Goal: Task Accomplishment & Management: Manage account settings

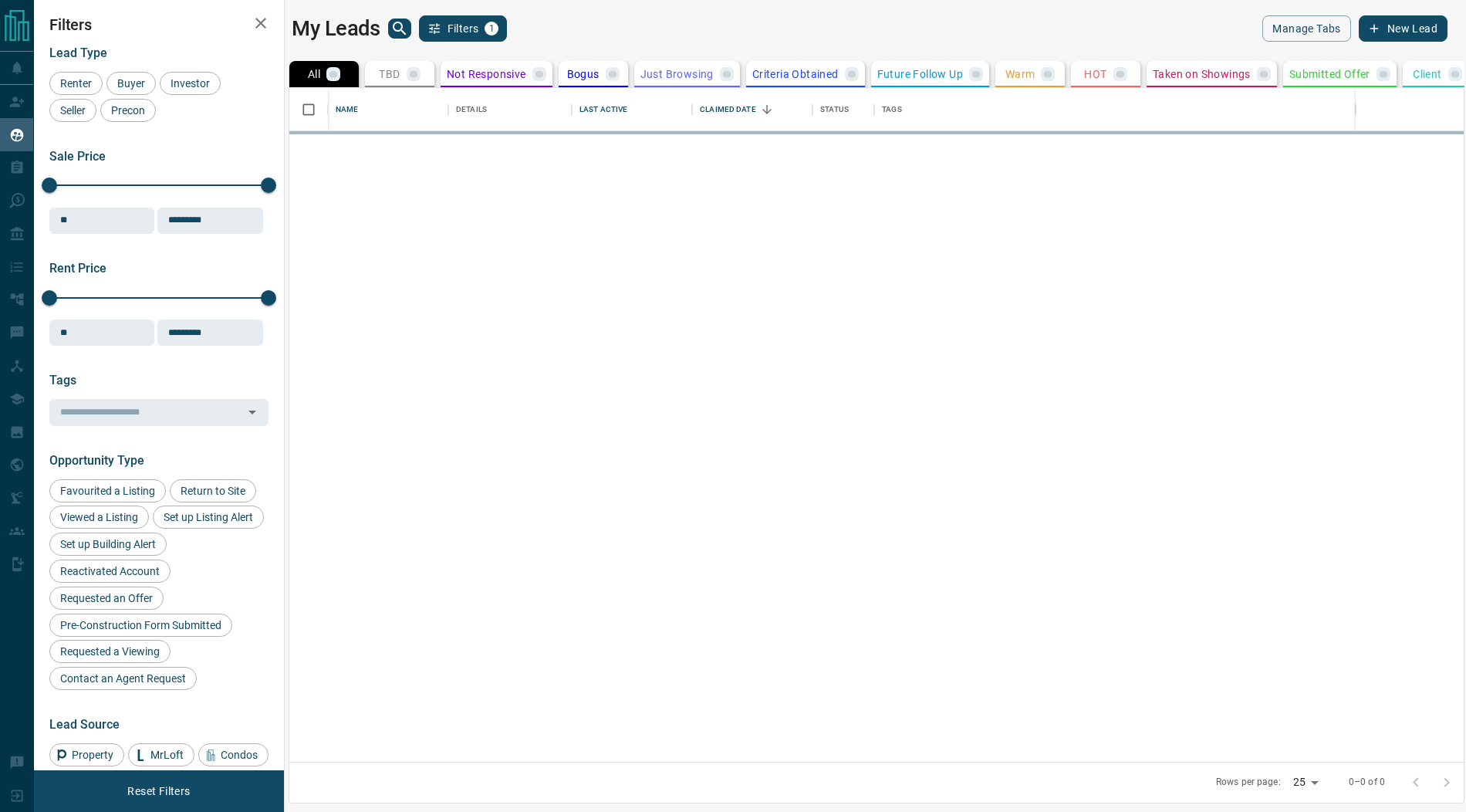
scroll to position [674, 1174]
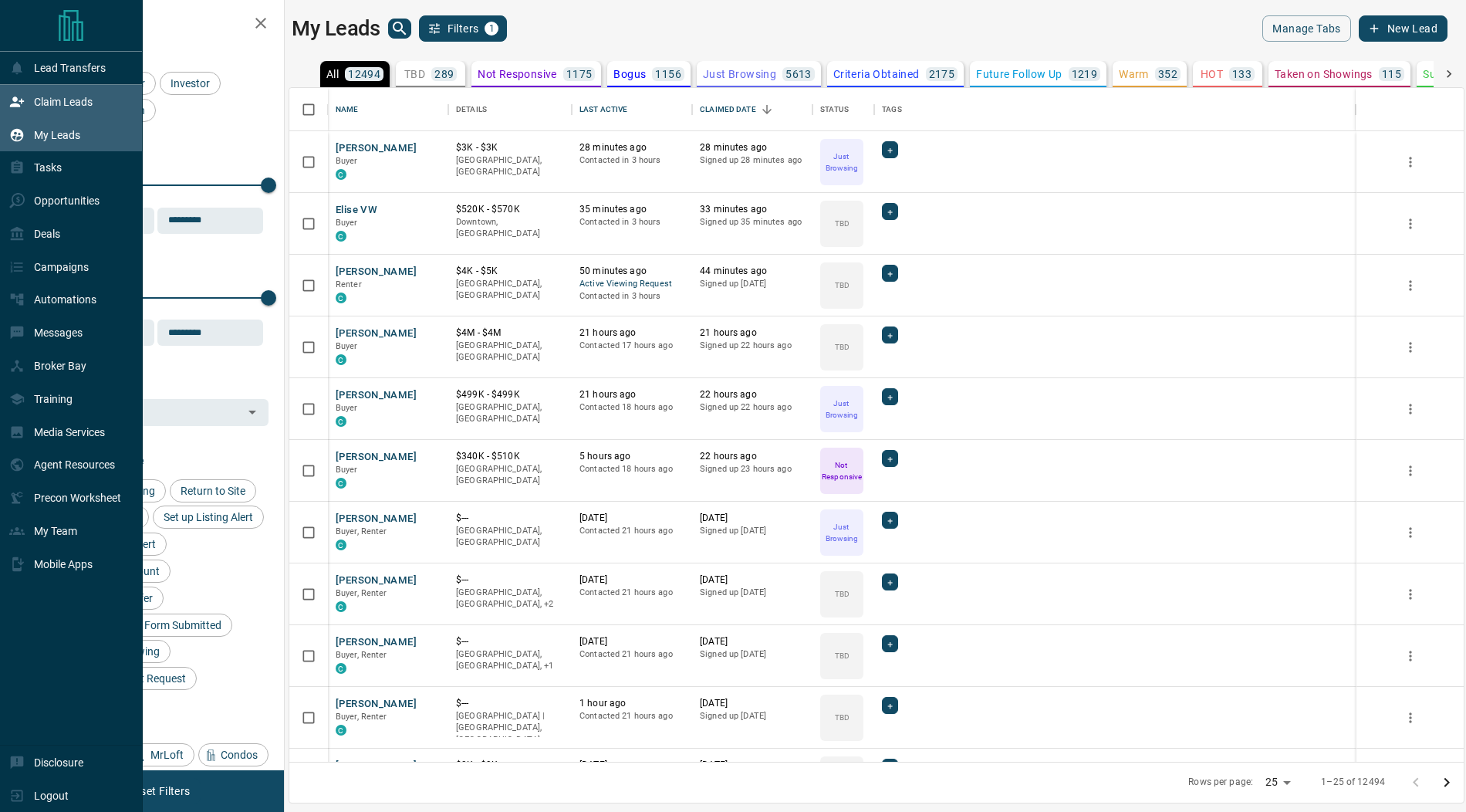
click at [21, 106] on icon at bounding box center [16, 101] width 15 height 15
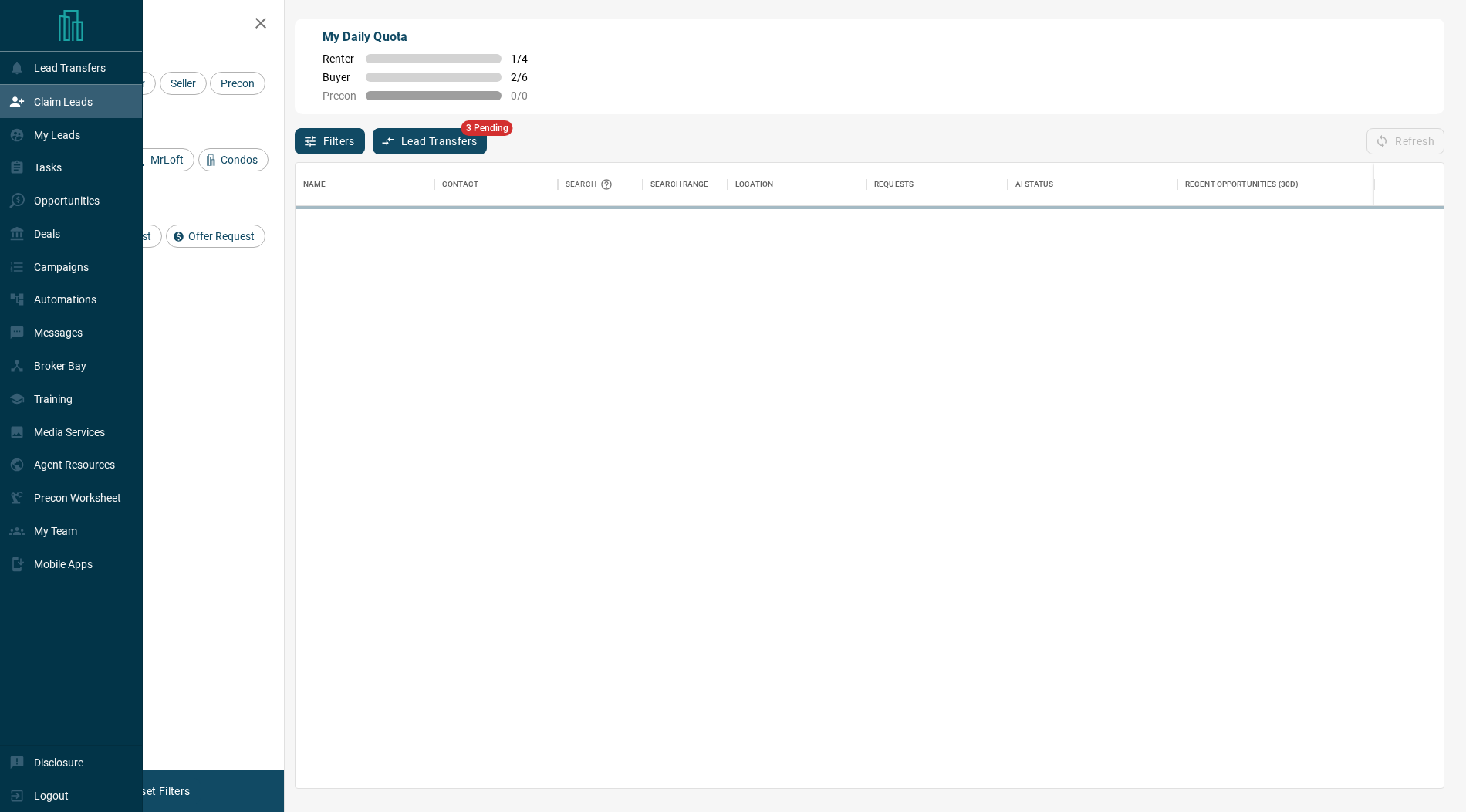
scroll to position [625, 1148]
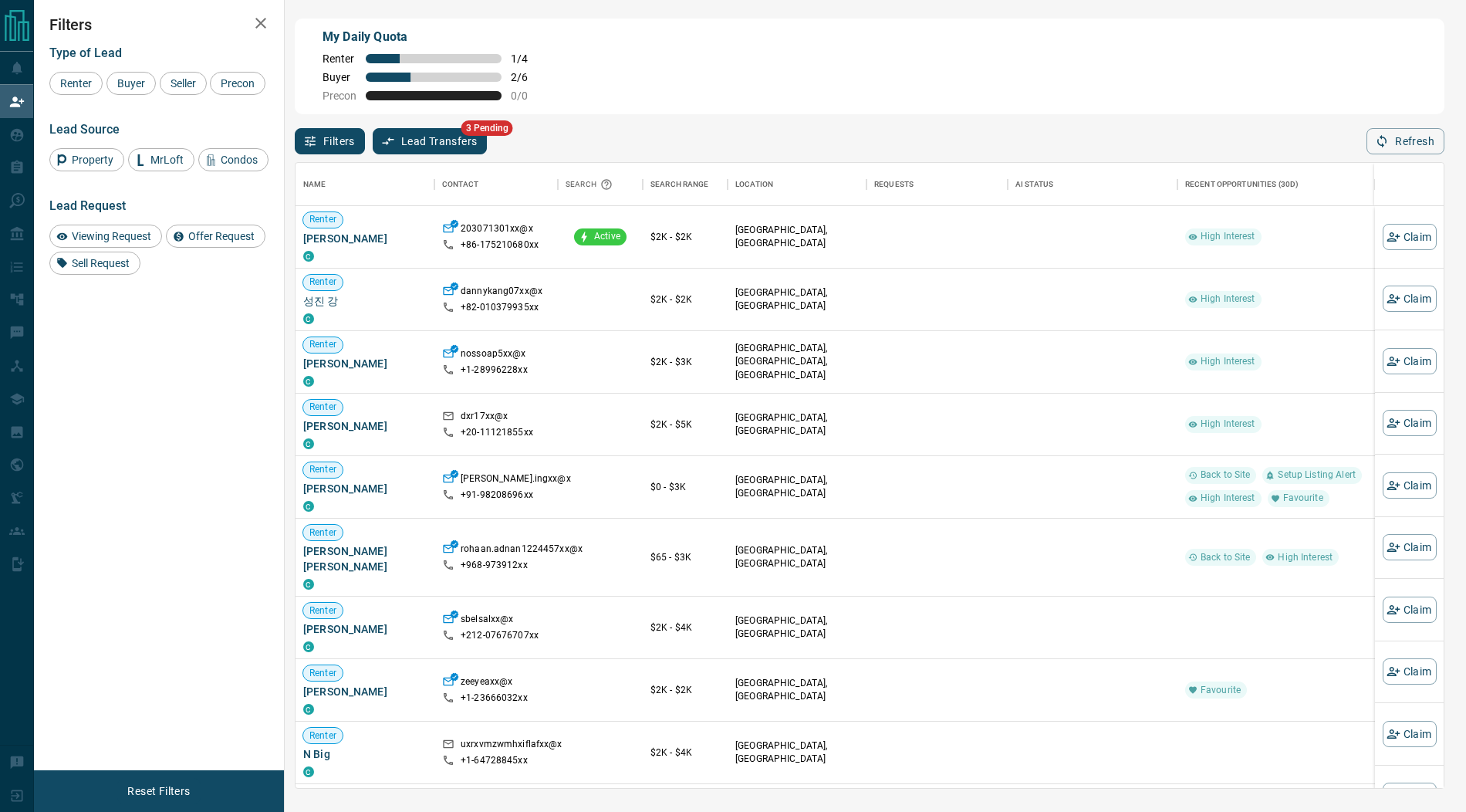
click at [431, 155] on div "Name Contact Search Search Range Location Requests AI Status Recent Opportuniti…" at bounding box center [869, 472] width 1150 height 634
click at [404, 139] on button "Lead Transfers" at bounding box center [430, 140] width 115 height 26
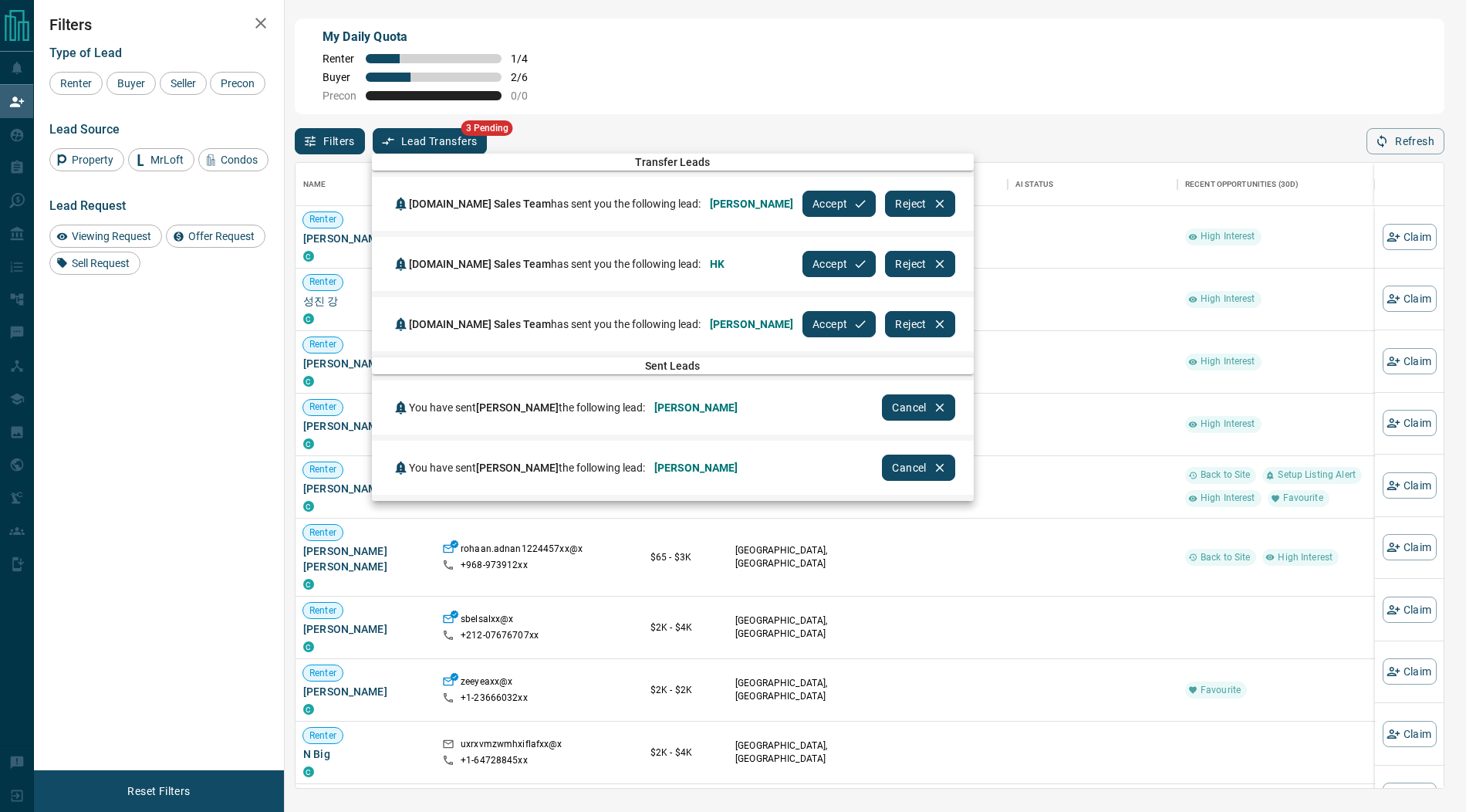
click at [802, 202] on button "Accept" at bounding box center [839, 203] width 73 height 26
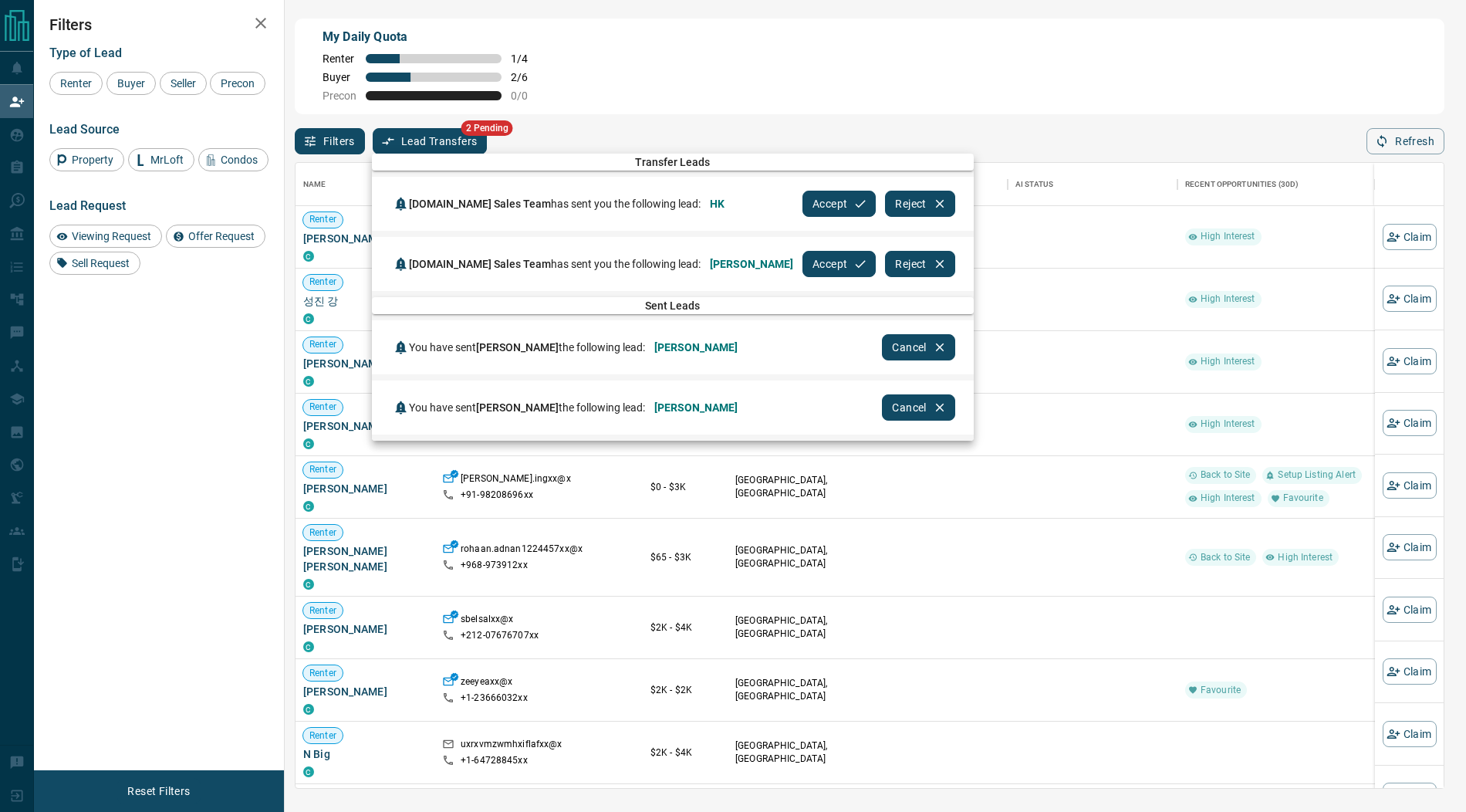
click at [802, 202] on button "Accept" at bounding box center [839, 203] width 73 height 26
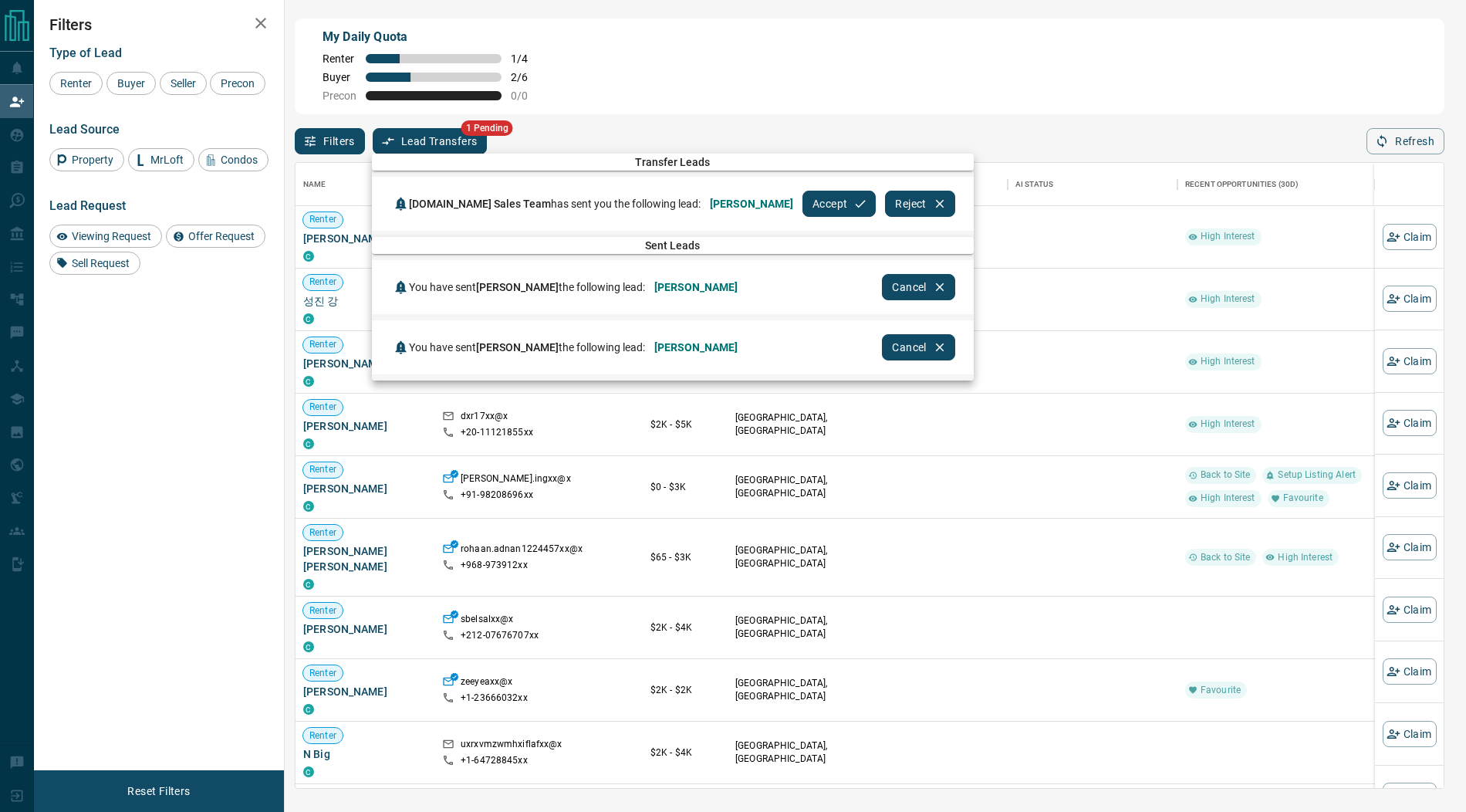
click at [802, 202] on button "Accept" at bounding box center [839, 203] width 73 height 26
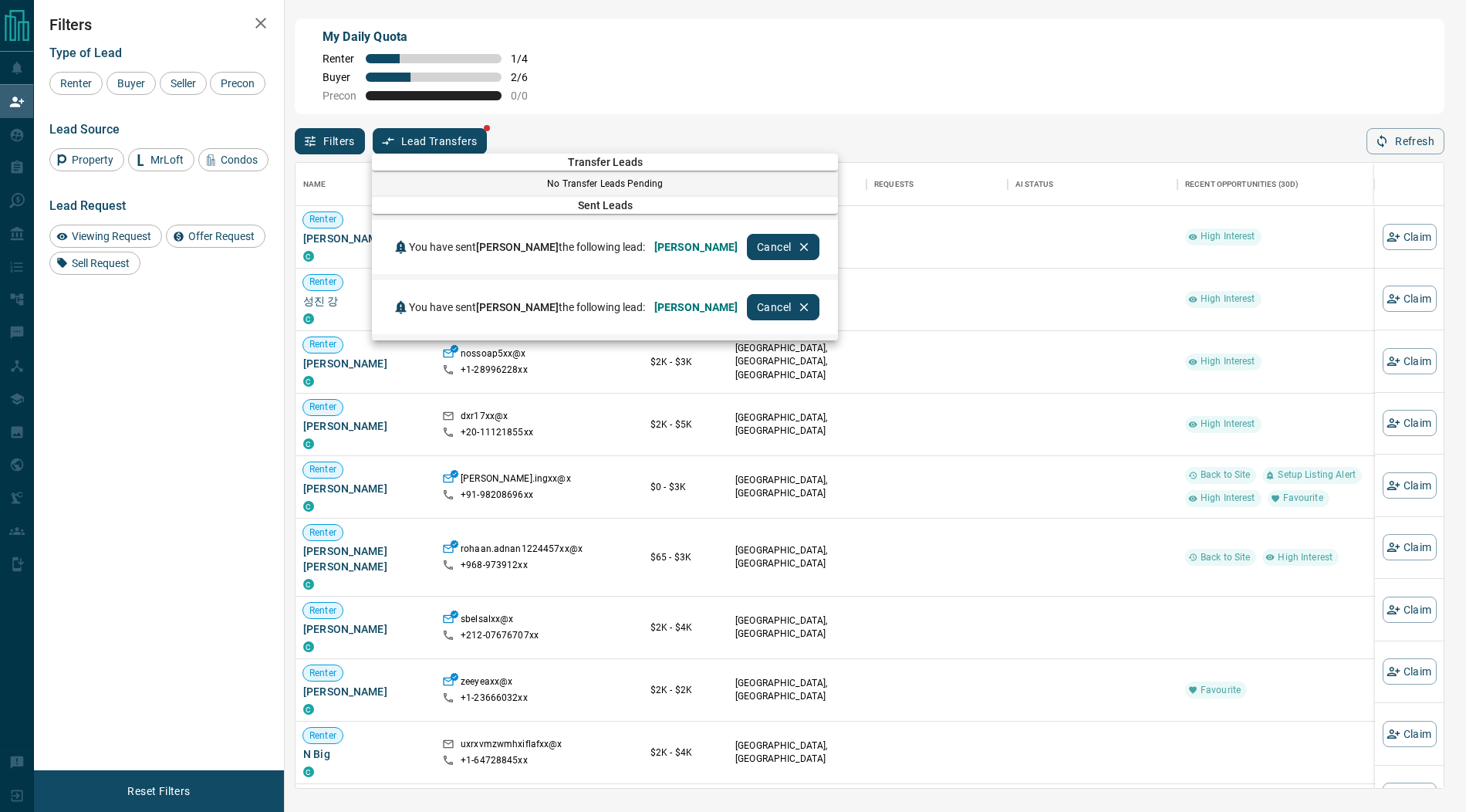
click at [25, 133] on div at bounding box center [733, 406] width 1466 height 812
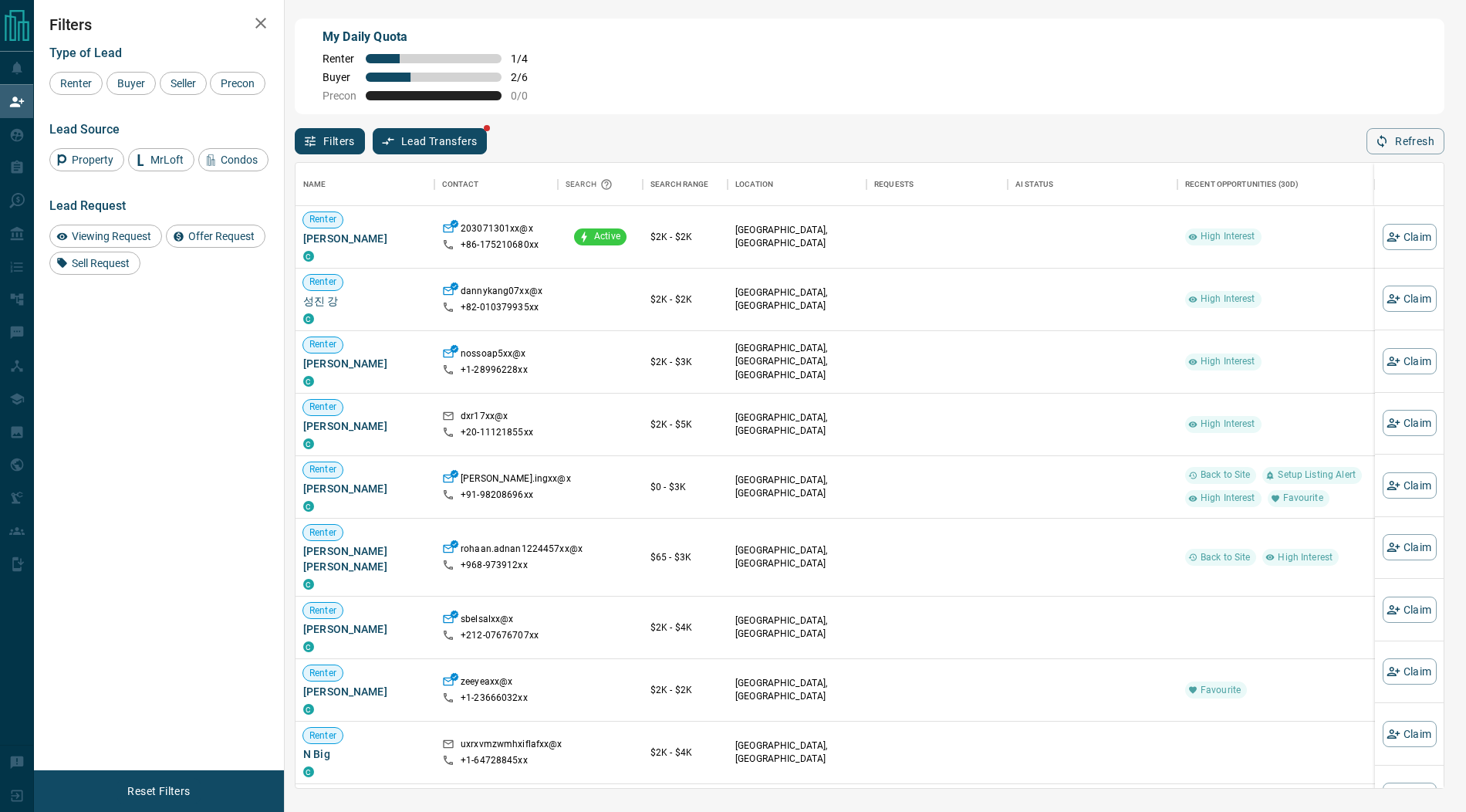
click at [25, 133] on div at bounding box center [733, 406] width 1466 height 812
click at [25, 133] on div "Transfer Leads No Transfer Leads Pending Sent Leads You have sent [PERSON_NAME]…" at bounding box center [733, 203] width 1466 height 406
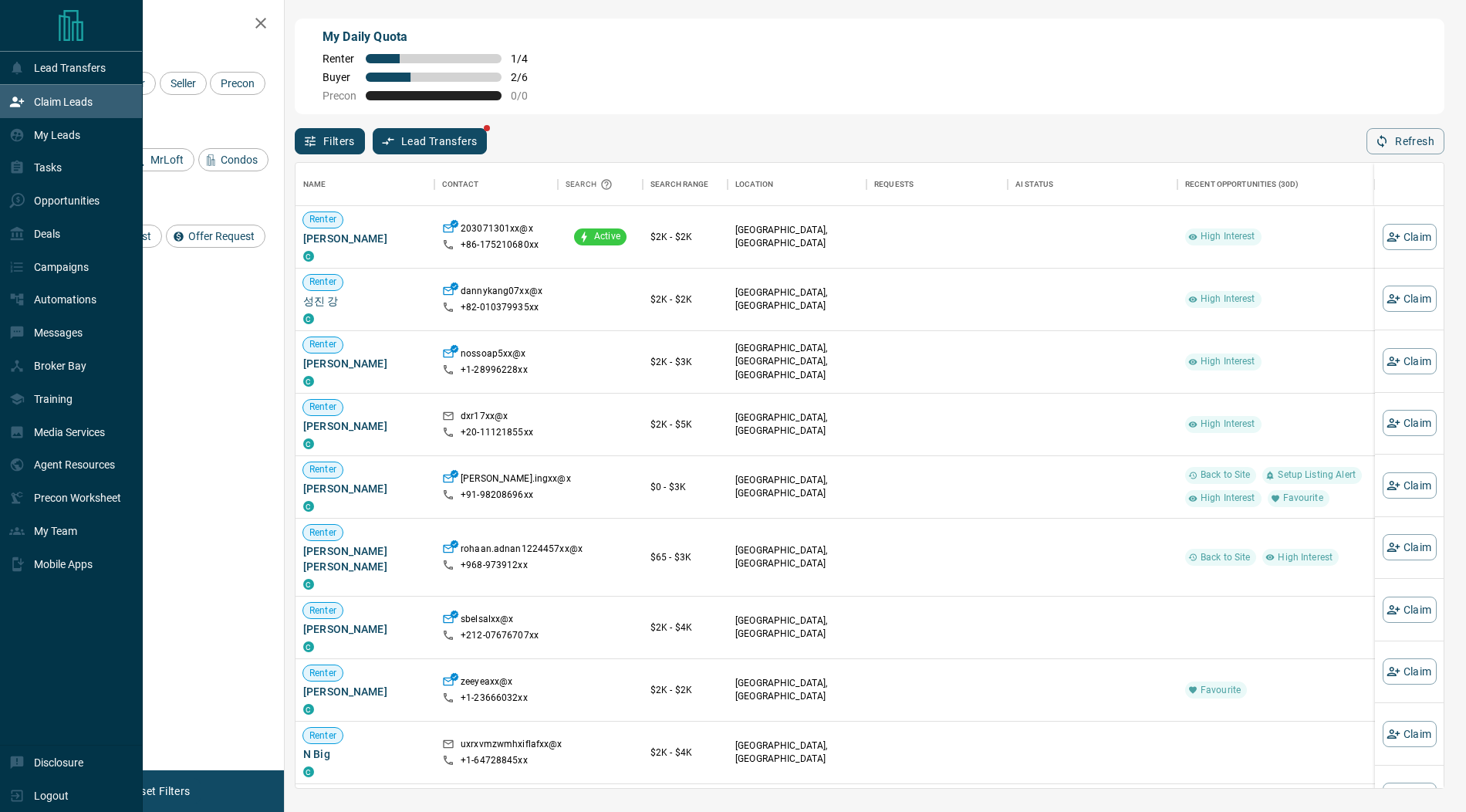
click at [25, 133] on div "My Leads" at bounding box center [44, 134] width 71 height 25
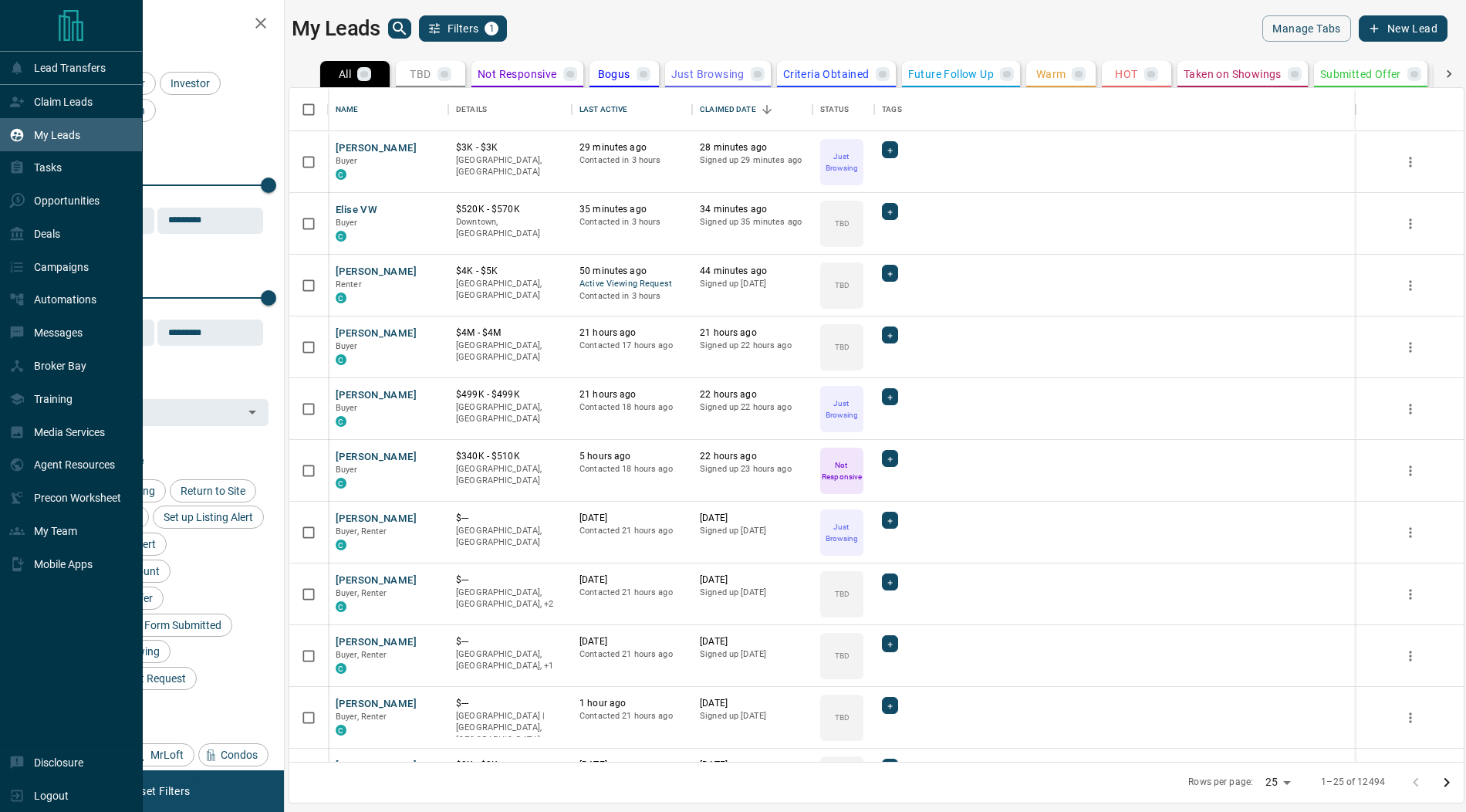
scroll to position [674, 1174]
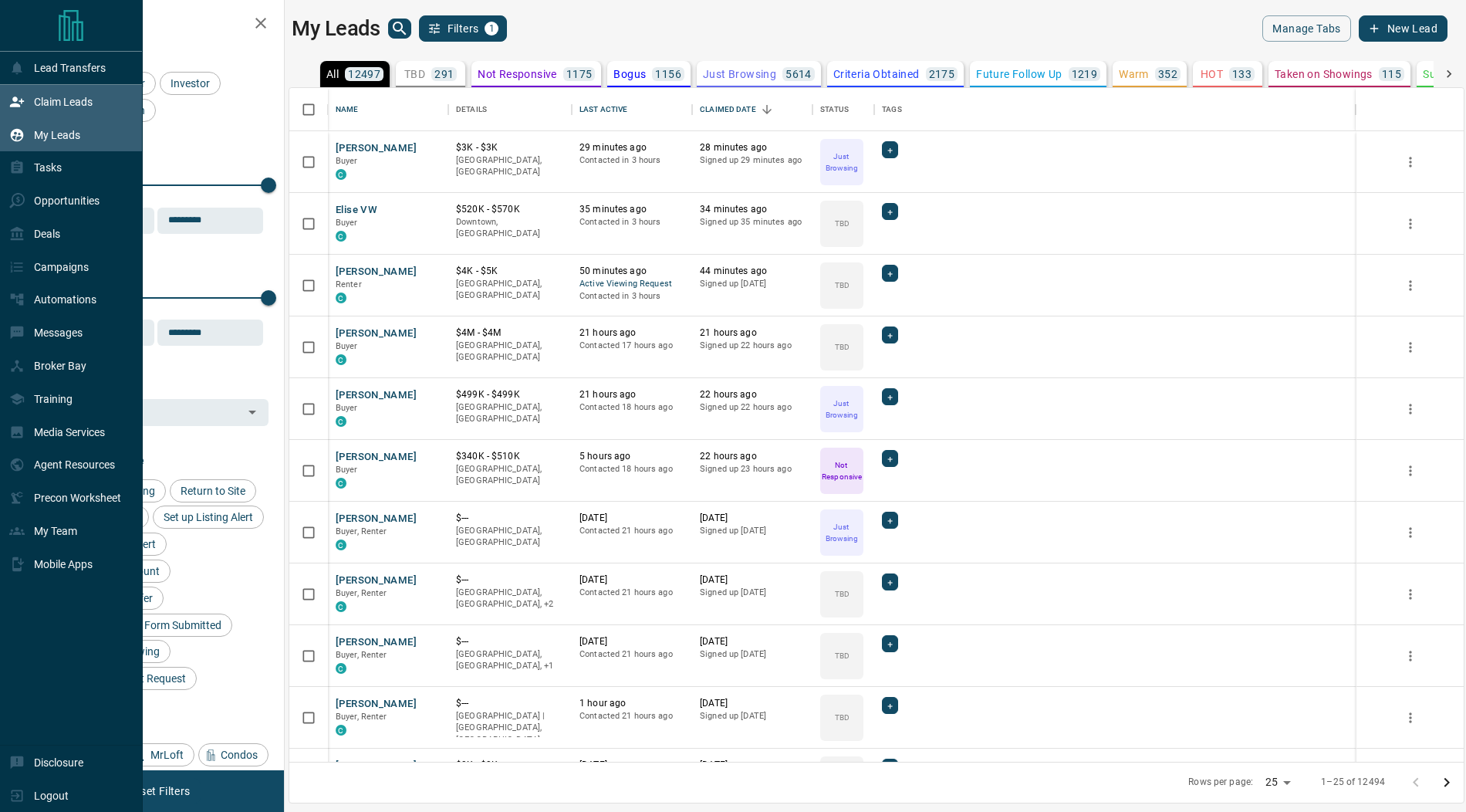
click at [21, 97] on icon at bounding box center [16, 101] width 15 height 15
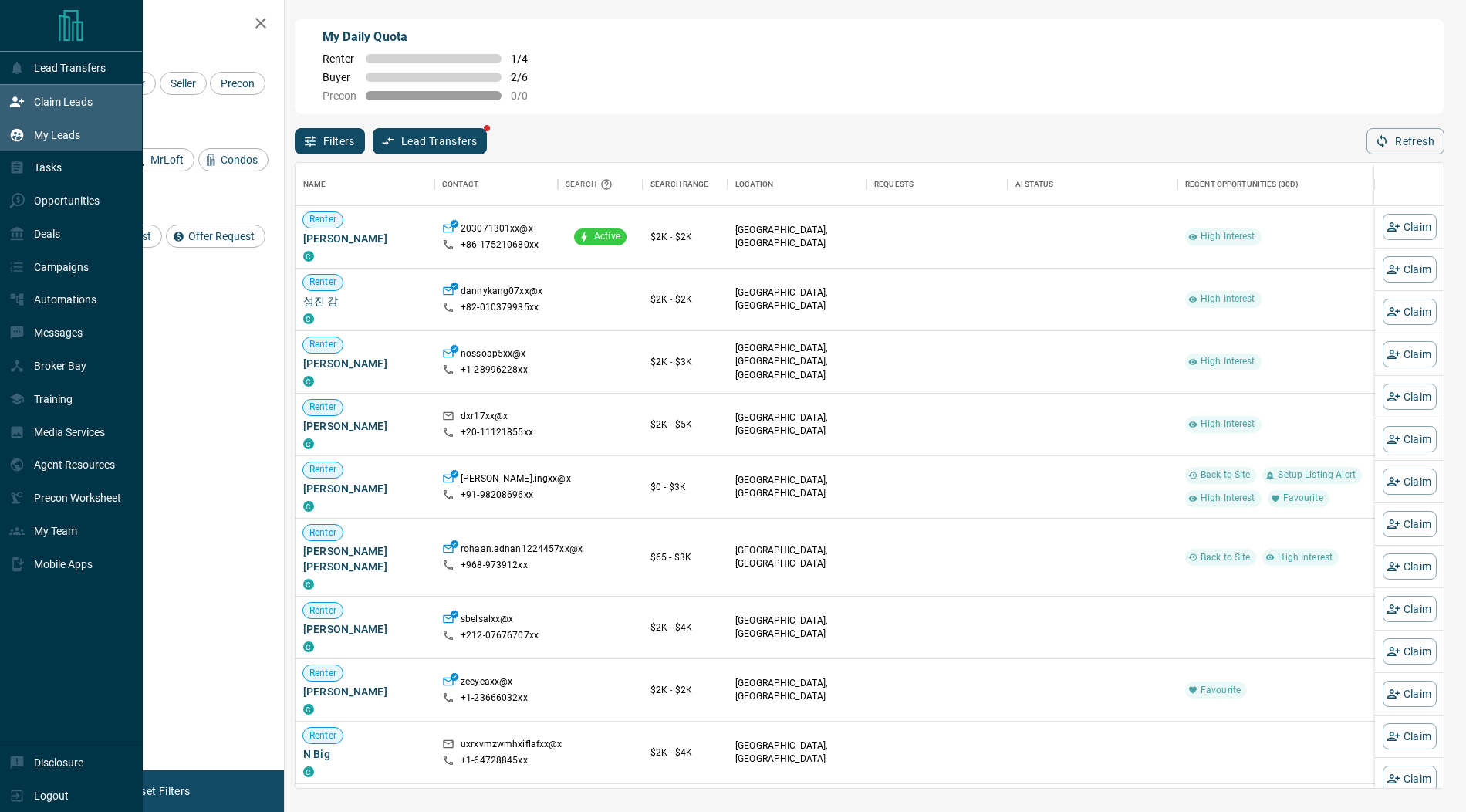
scroll to position [625, 1148]
click at [24, 134] on icon at bounding box center [16, 134] width 15 height 15
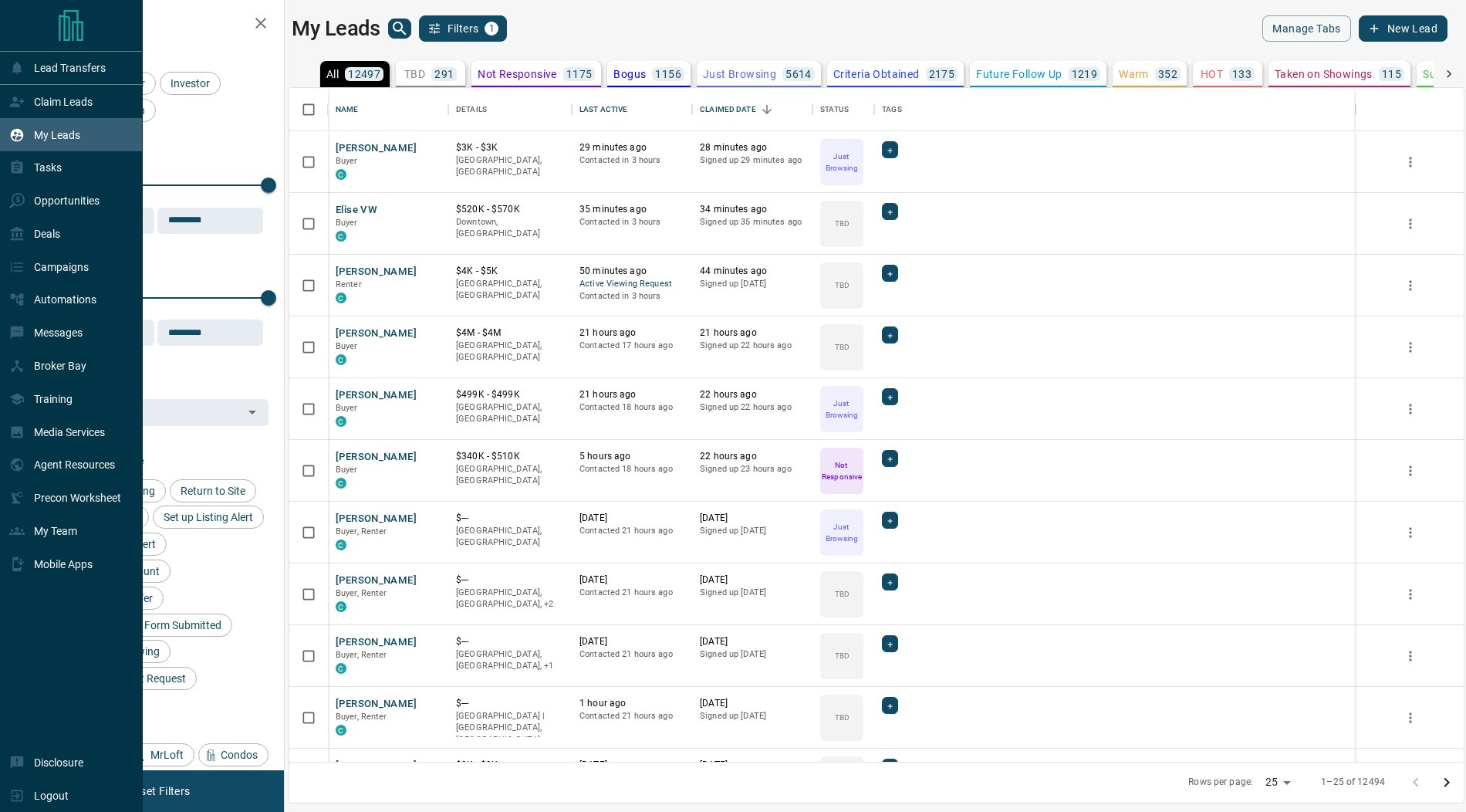
scroll to position [674, 1174]
